Goal: Check status: Check status

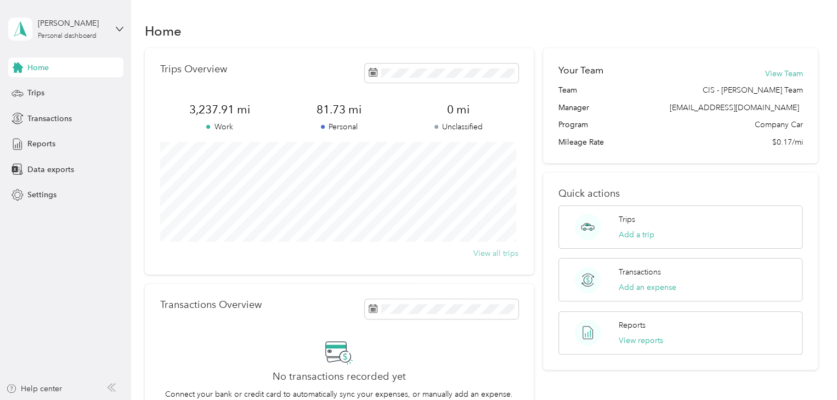
click at [490, 256] on button "View all trips" at bounding box center [495, 254] width 45 height 12
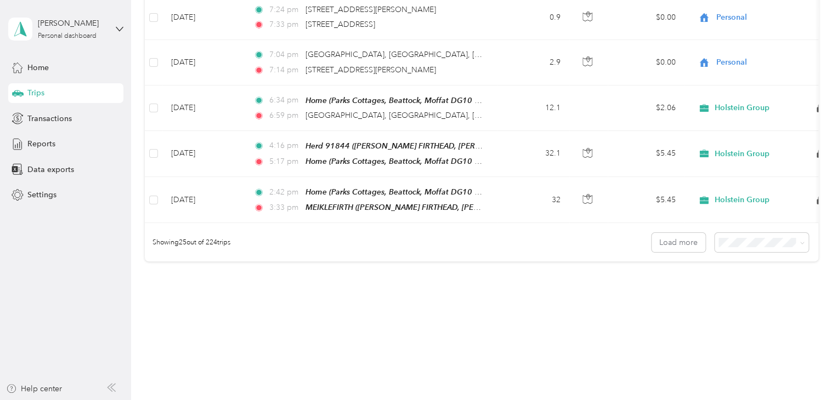
scroll to position [1108, 0]
drag, startPoint x: 380, startPoint y: 128, endPoint x: 338, endPoint y: 272, distance: 149.0
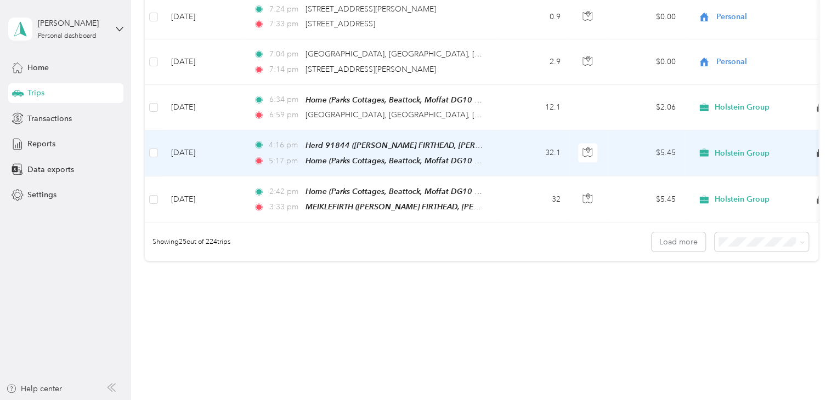
drag, startPoint x: 500, startPoint y: 132, endPoint x: 436, endPoint y: 317, distance: 195.9
click at [221, 134] on td "[DATE]" at bounding box center [203, 154] width 82 height 46
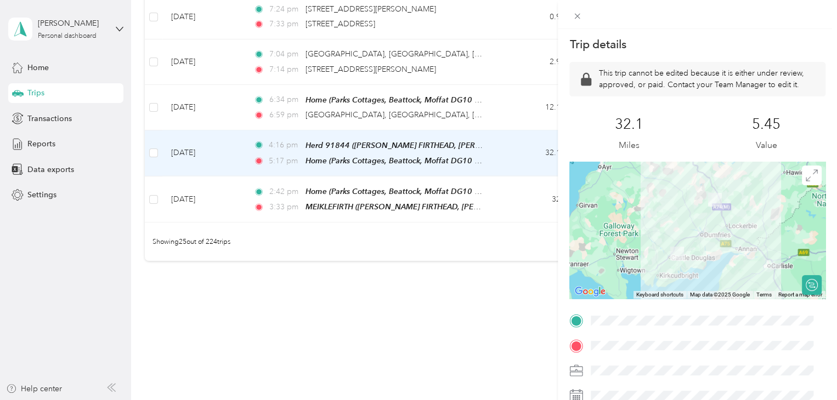
click at [450, 334] on div "Trip details This trip cannot be edited because it is either under review, appr…" at bounding box center [418, 200] width 837 height 400
